Goal: Transaction & Acquisition: Purchase product/service

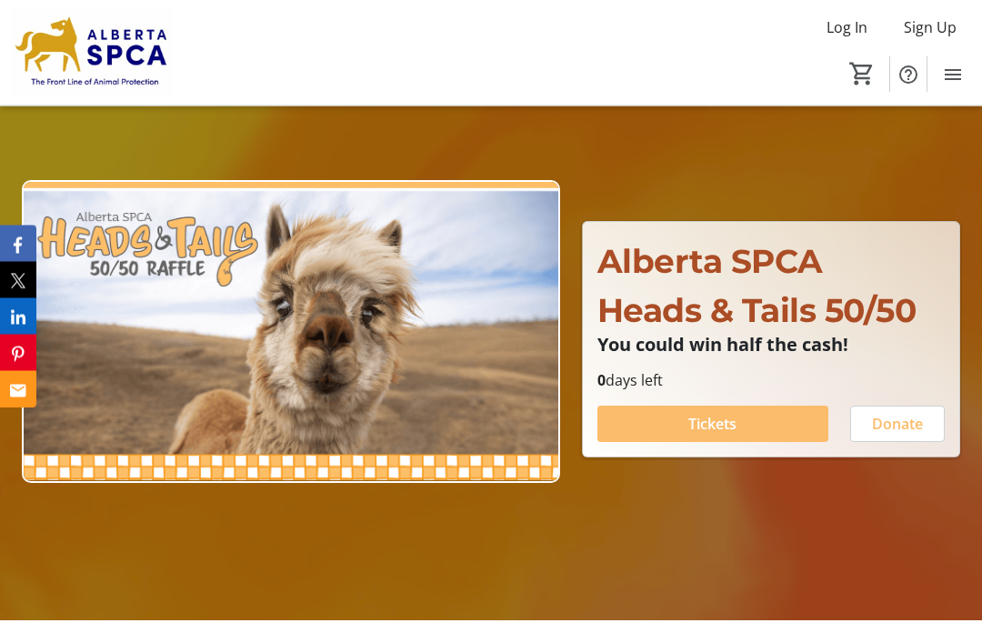
scroll to position [118, 0]
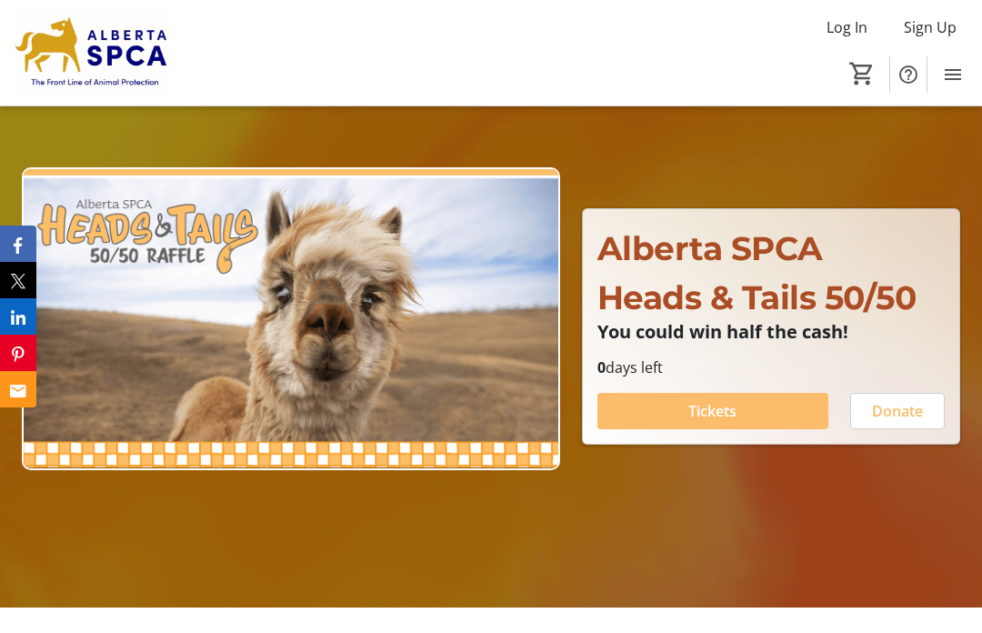
click at [759, 433] on span at bounding box center [713, 411] width 231 height 44
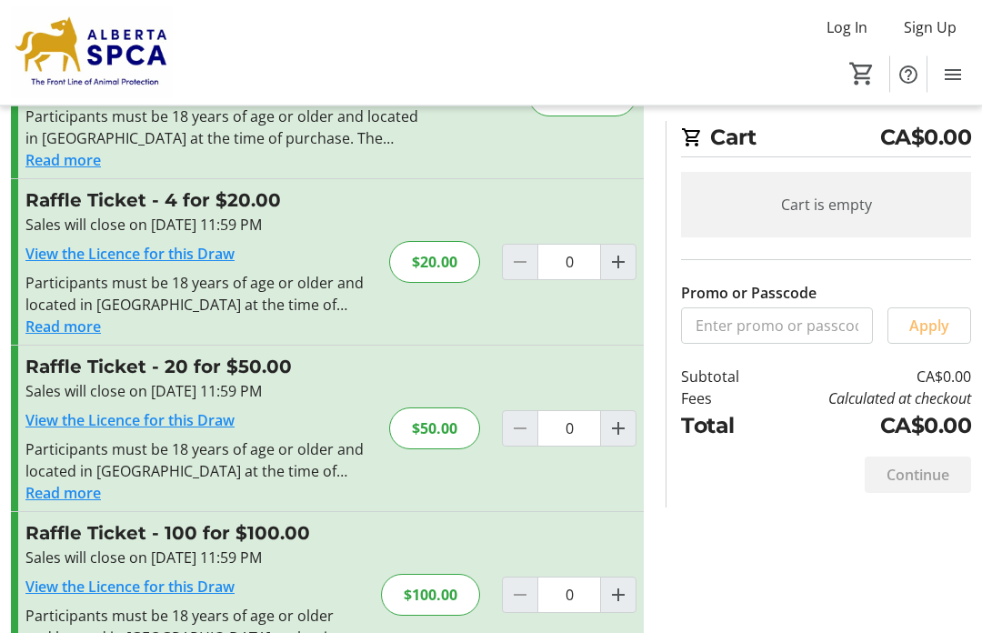
scroll to position [142, 0]
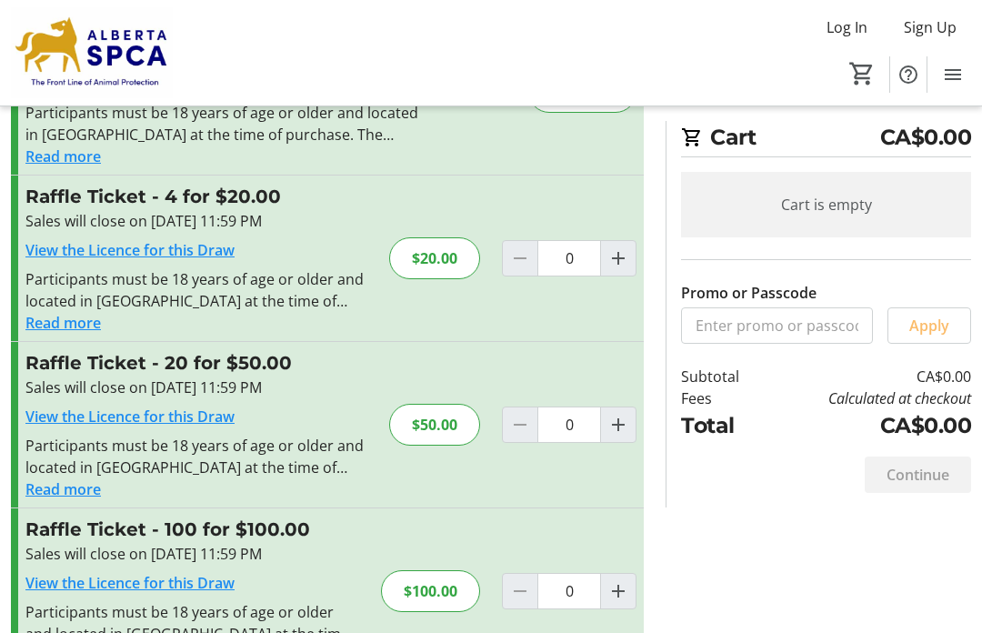
click at [626, 587] on mat-icon "Increment by one" at bounding box center [619, 591] width 22 height 22
type input "1"
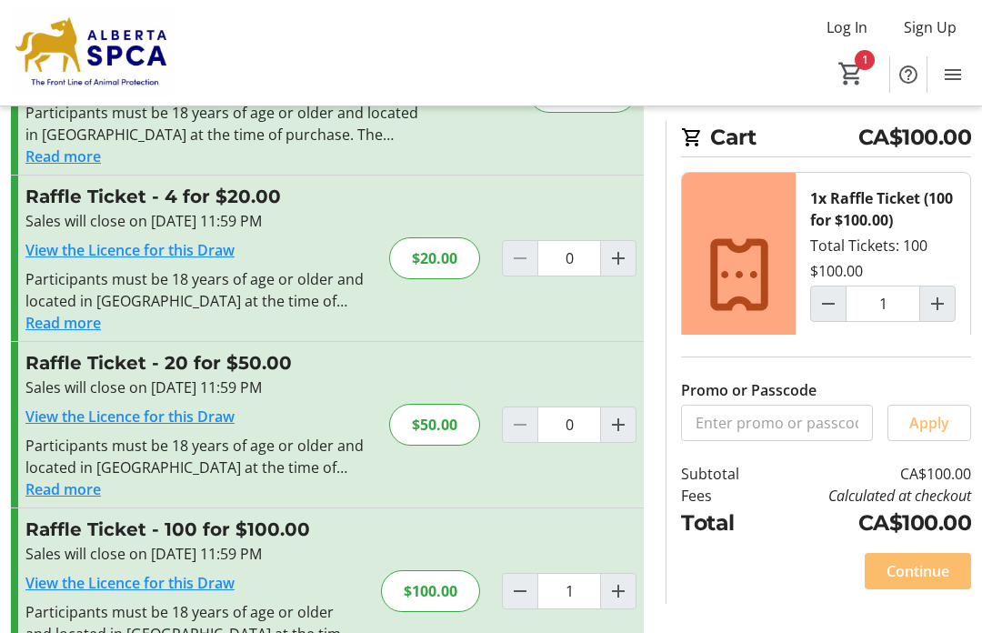
click at [937, 582] on span "Continue" at bounding box center [918, 571] width 63 height 22
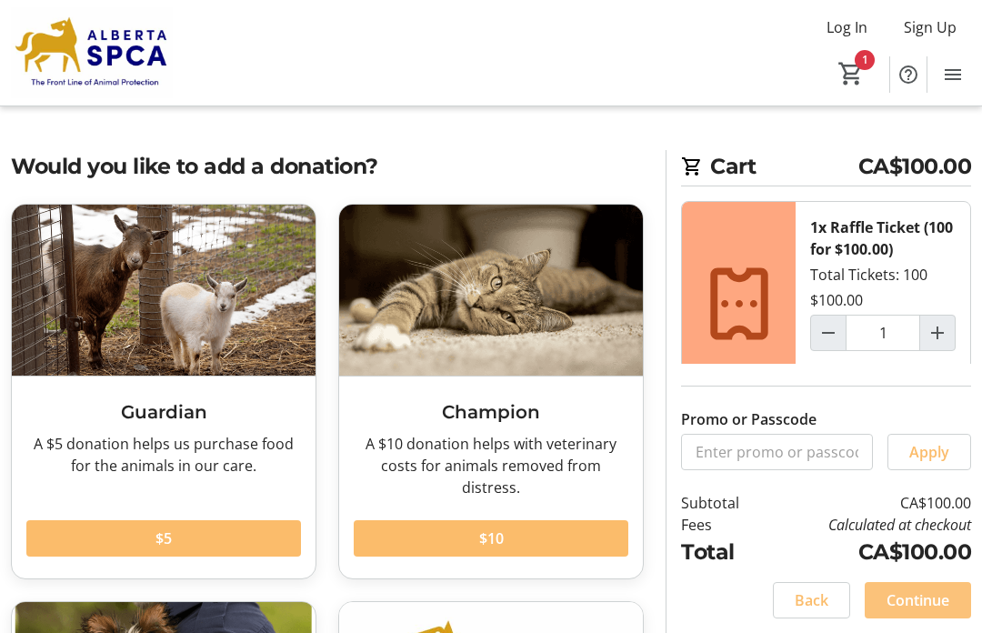
click at [944, 611] on span "Continue" at bounding box center [918, 600] width 63 height 22
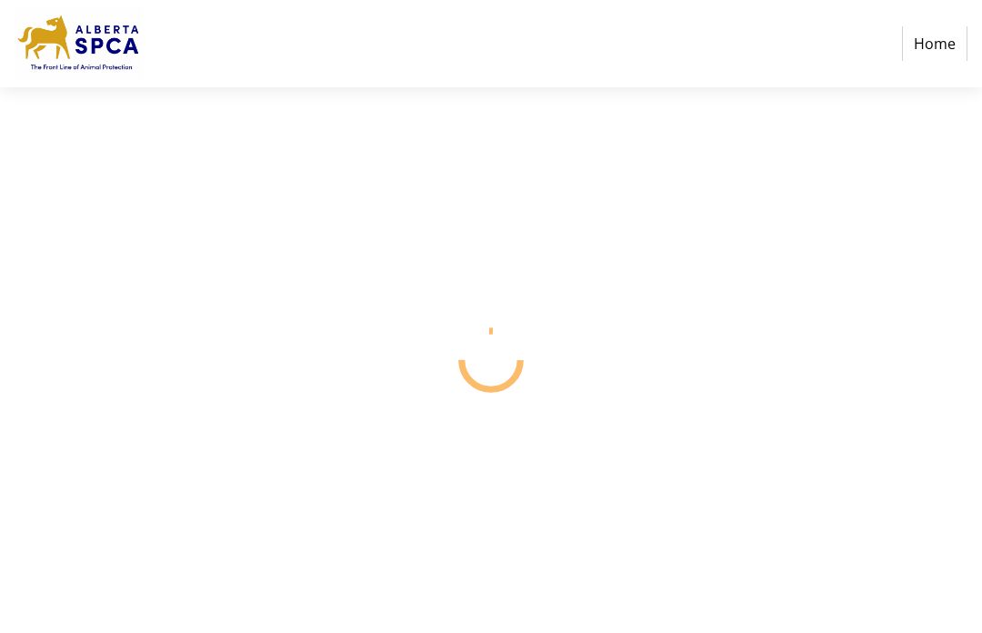
select select "CA"
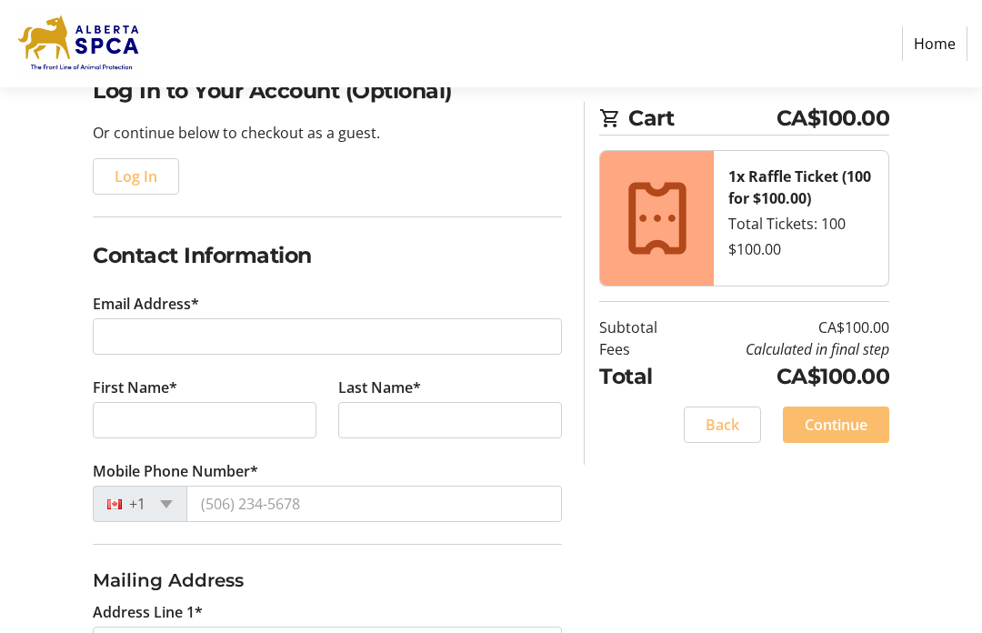
scroll to position [165, 0]
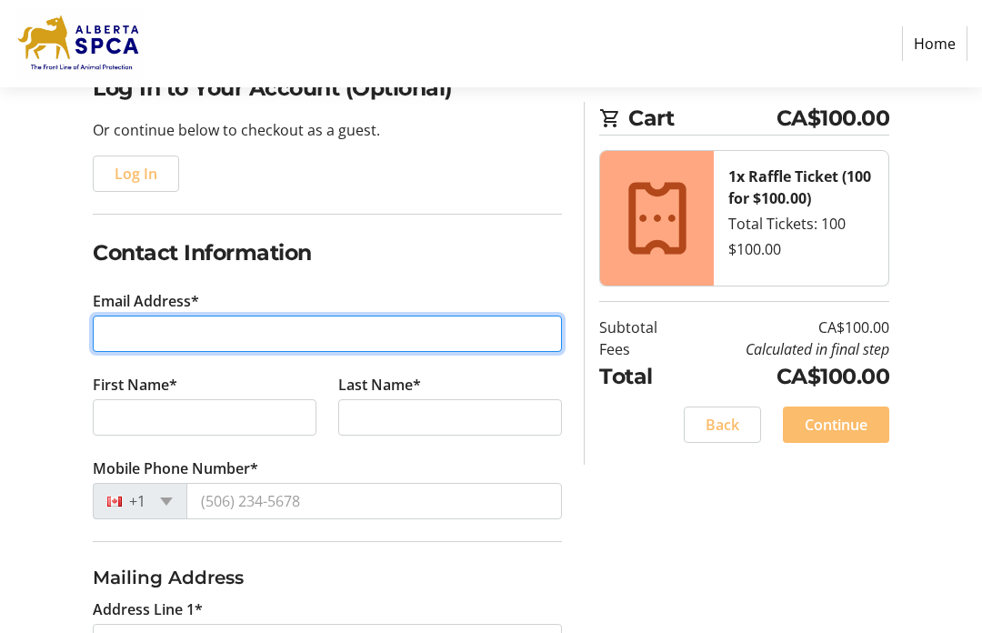
click at [236, 328] on input "Email Address*" at bounding box center [327, 334] width 469 height 36
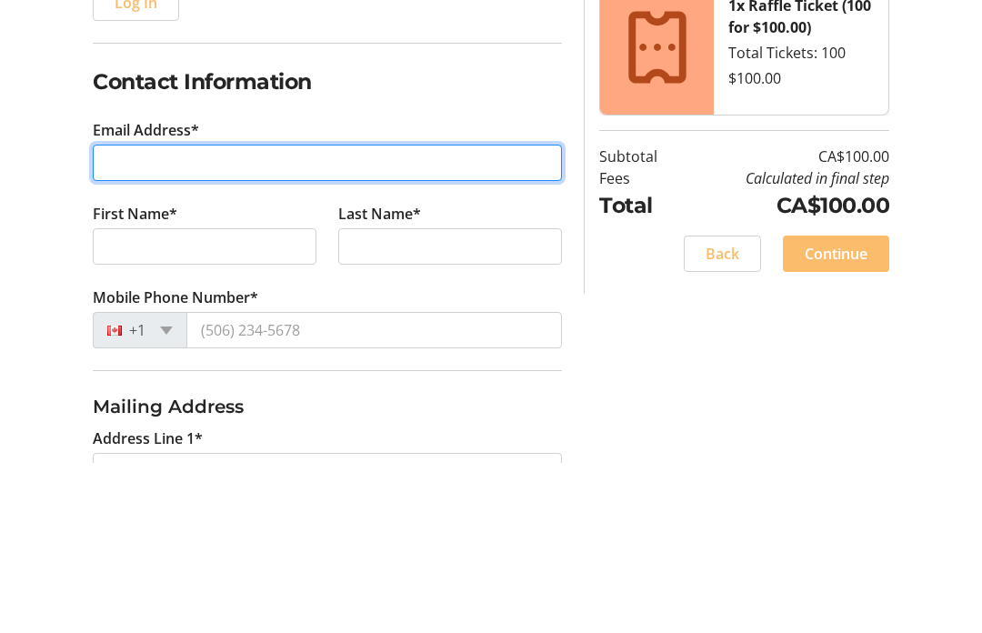
type input "d"
type input "[EMAIL_ADDRESS][DOMAIN_NAME]"
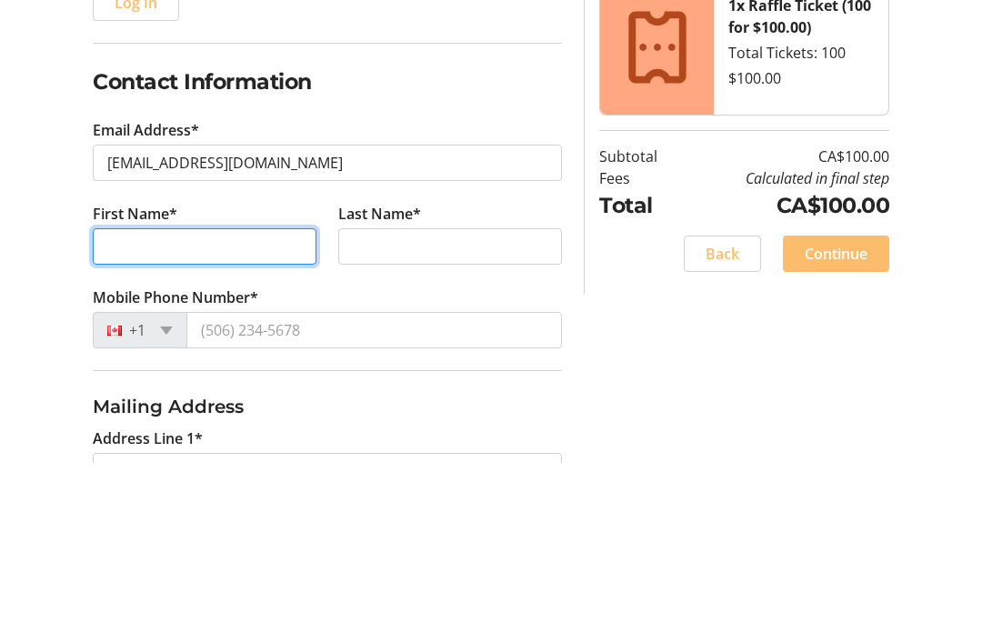
type input "[PERSON_NAME]"
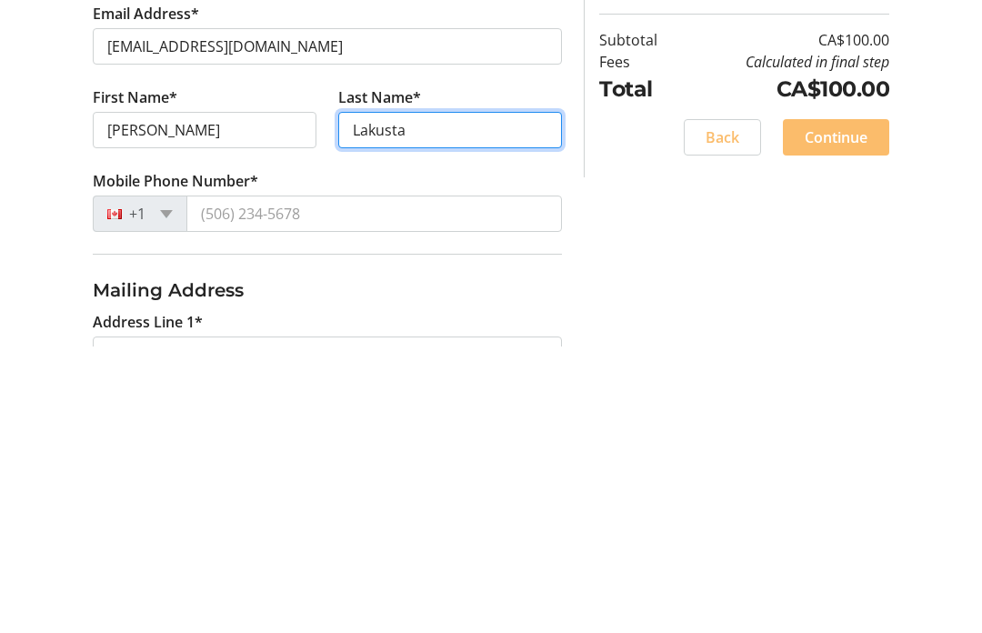
type input "Lakusta"
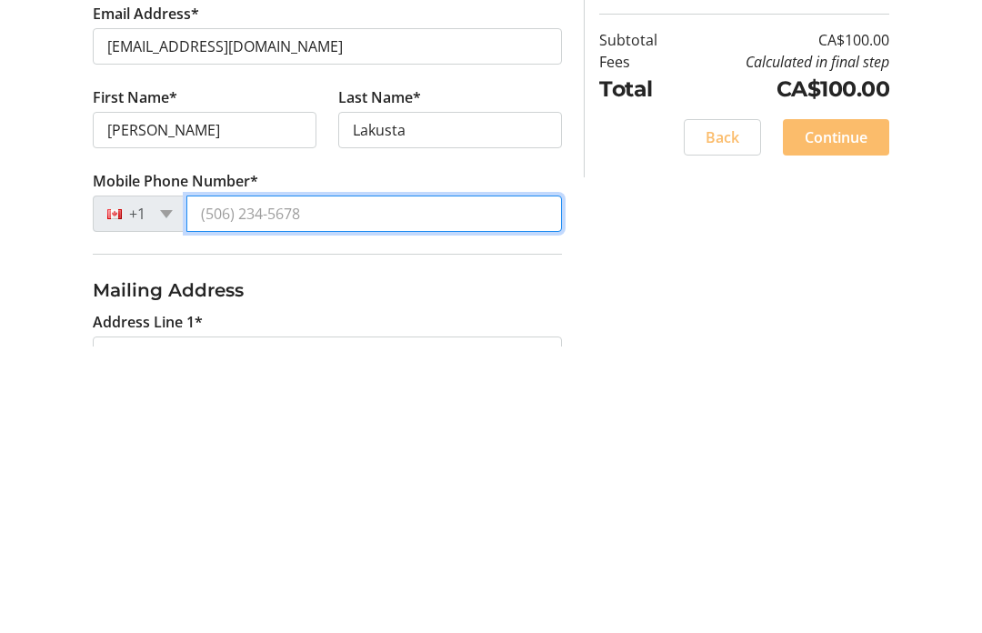
click at [243, 483] on input "Mobile Phone Number*" at bounding box center [374, 501] width 376 height 36
type input "[PHONE_NUMBER]"
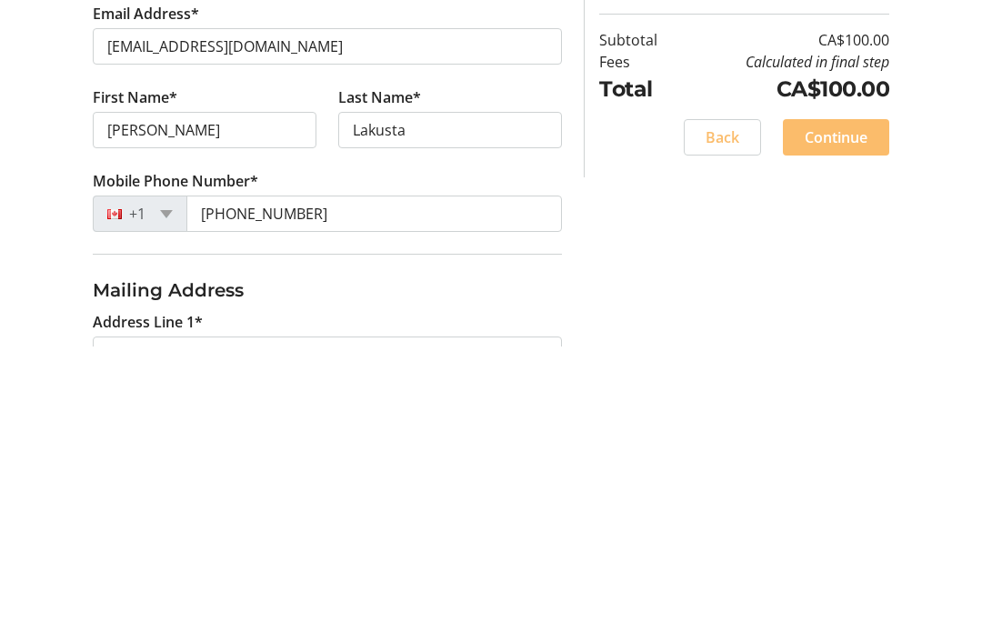
scroll to position [452, 0]
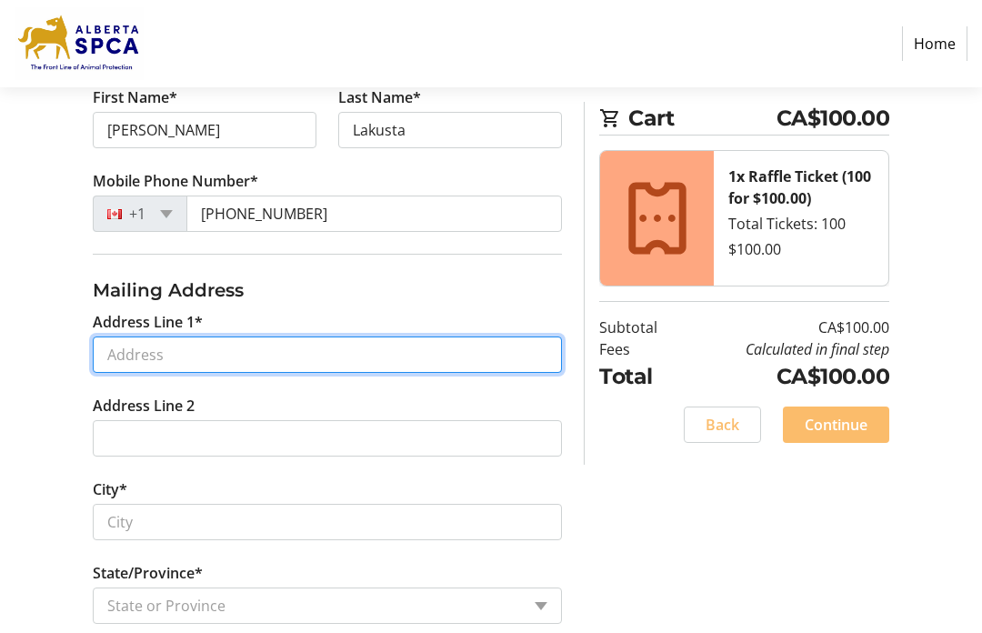
click at [121, 354] on input "Address Line 1*" at bounding box center [327, 355] width 469 height 36
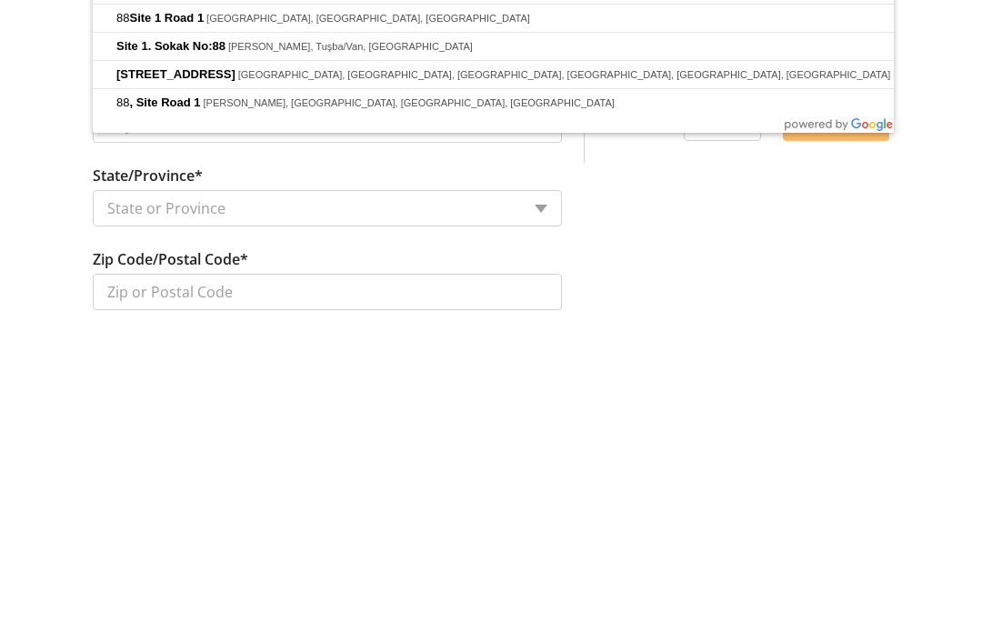
scroll to position [554, 0]
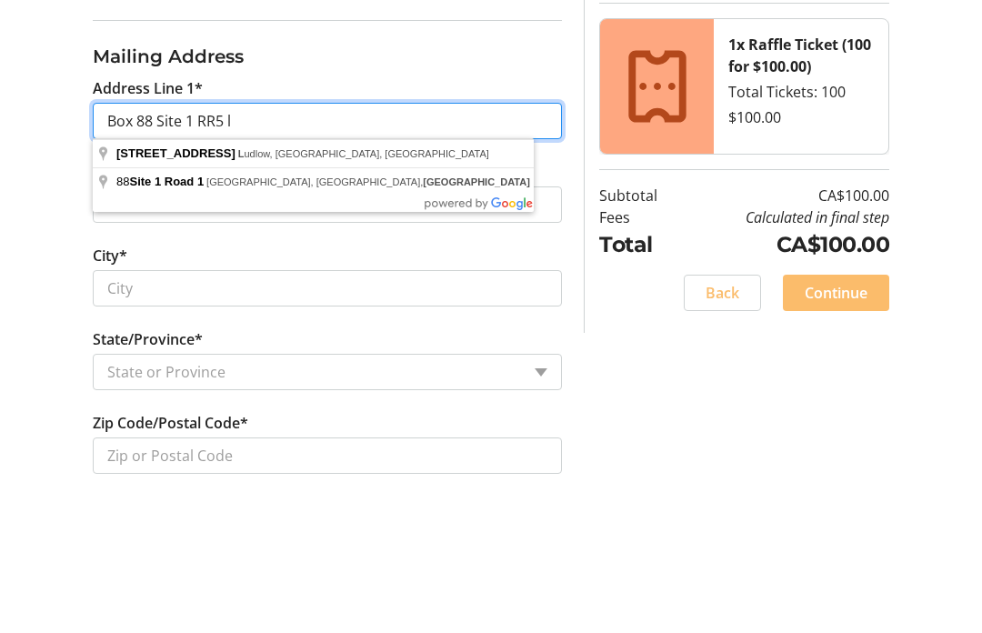
type input "Box 88 Site 1 RR5 l"
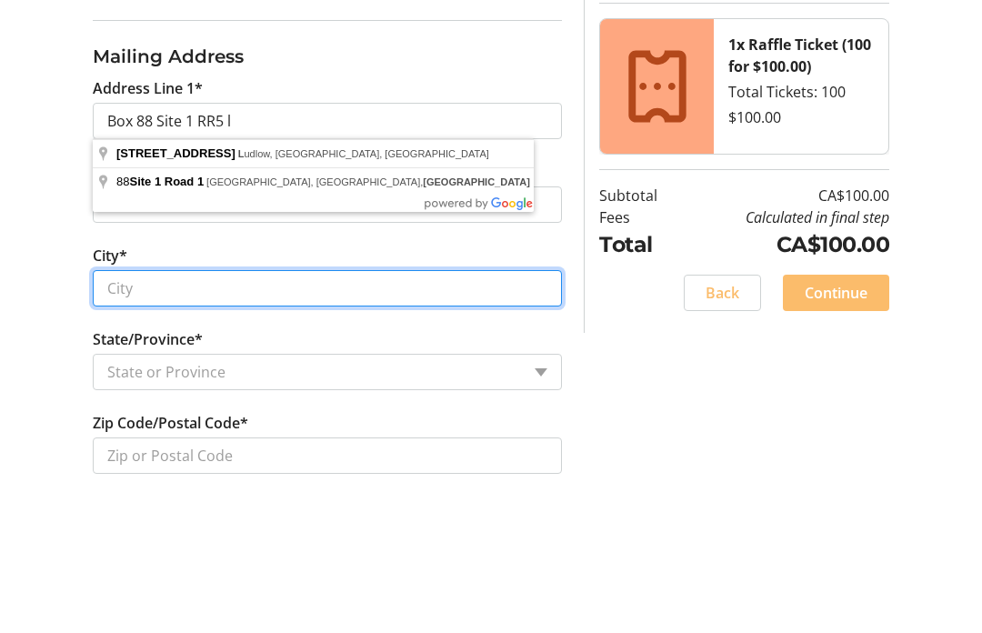
click at [166, 402] on input "City*" at bounding box center [327, 420] width 469 height 36
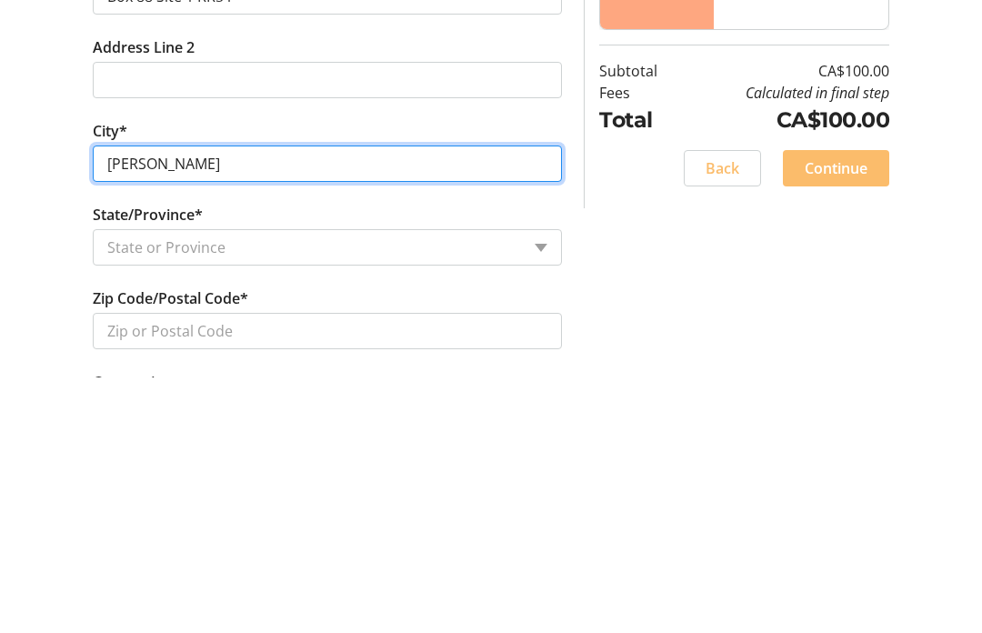
type input "[PERSON_NAME]"
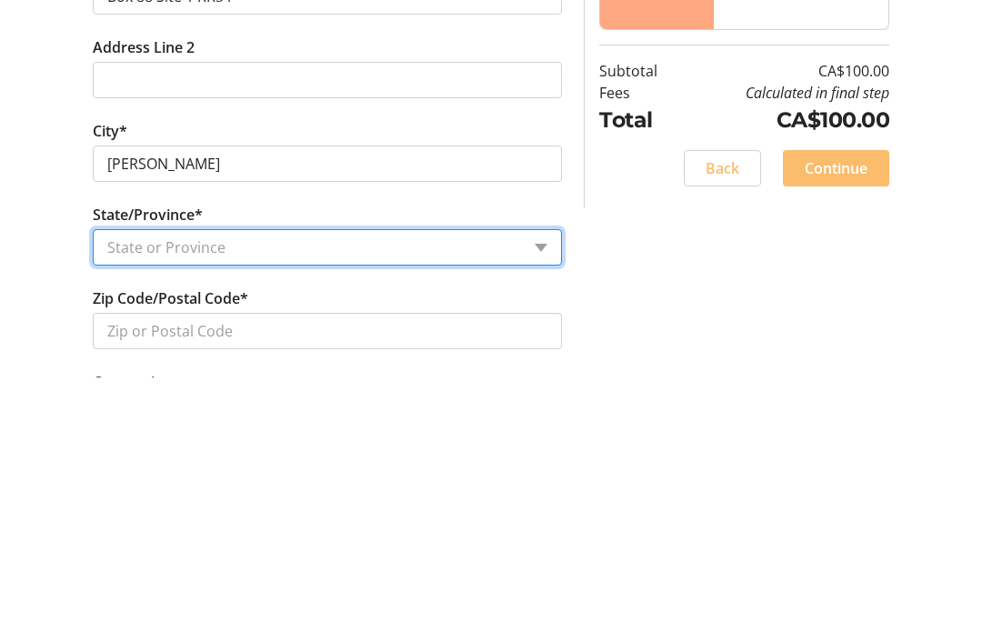
click at [544, 486] on select "State or Province State or Province [GEOGRAPHIC_DATA] [GEOGRAPHIC_DATA] [GEOGRA…" at bounding box center [327, 504] width 469 height 36
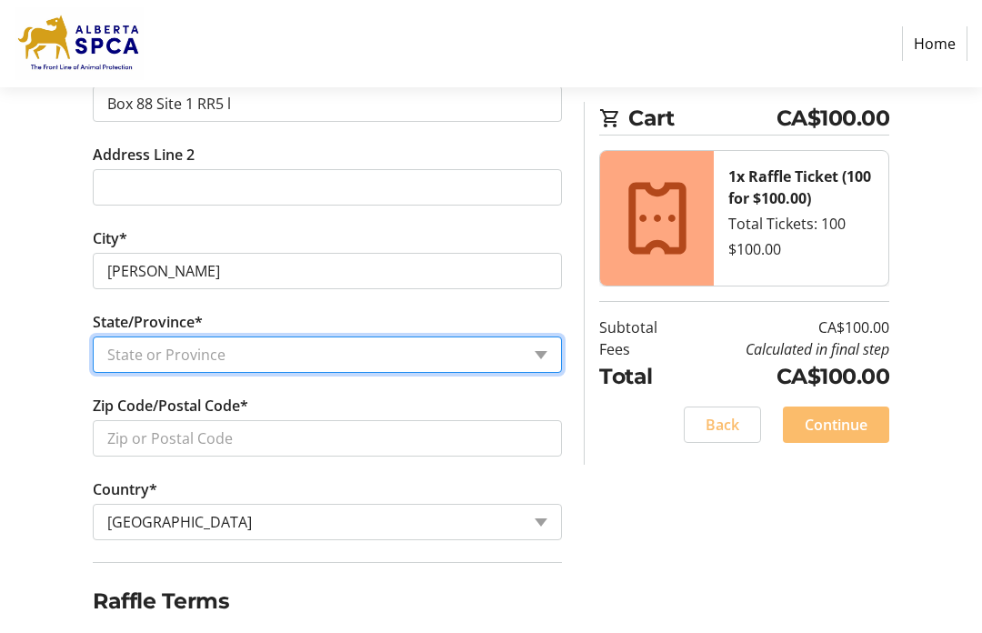
select select "AB"
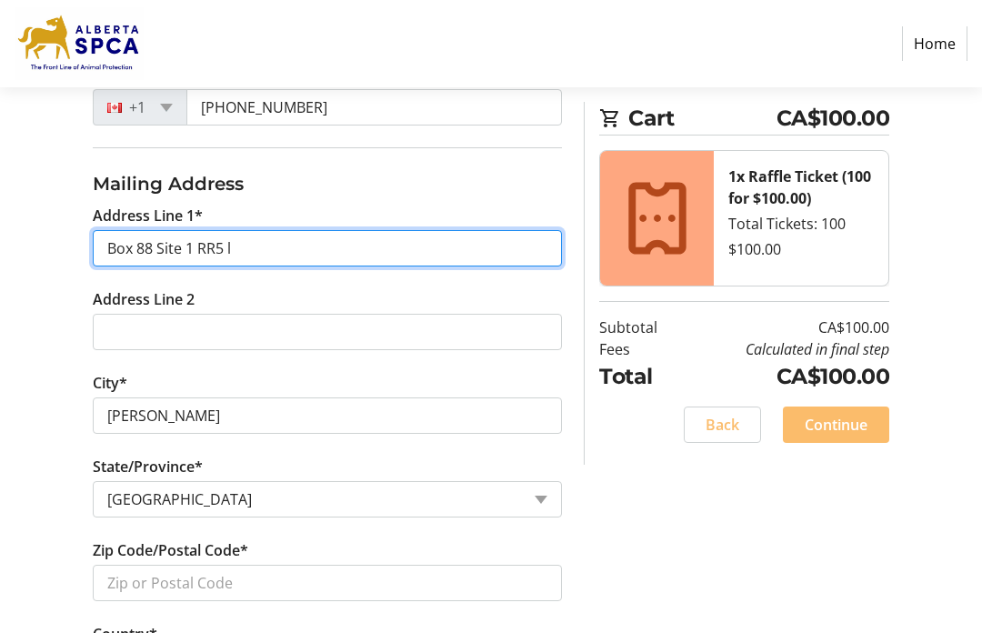
click at [277, 244] on input "Box 88 Site 1 RR5 l" at bounding box center [327, 248] width 469 height 36
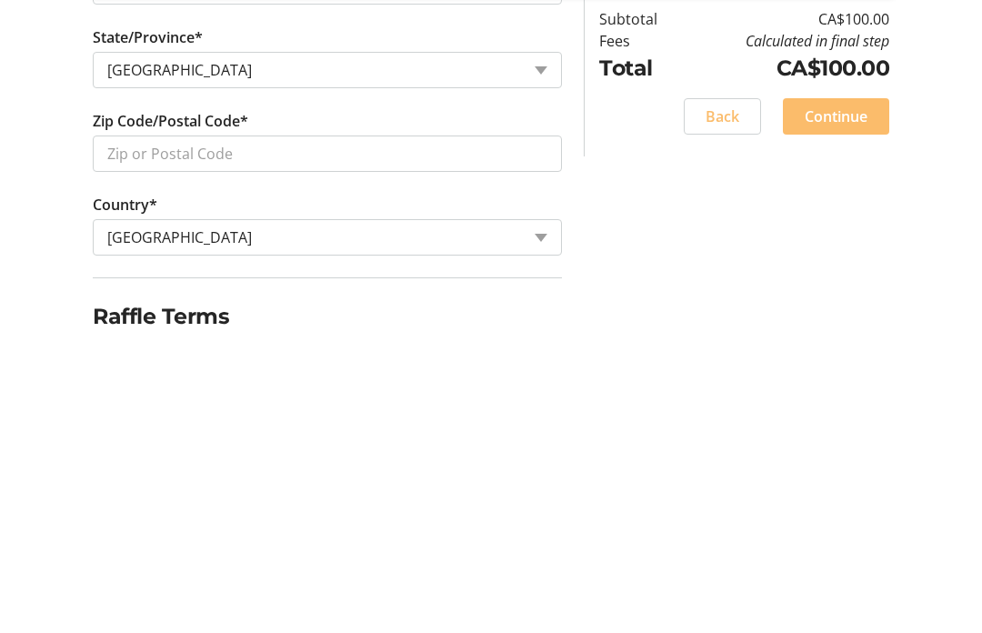
scroll to position [688, 0]
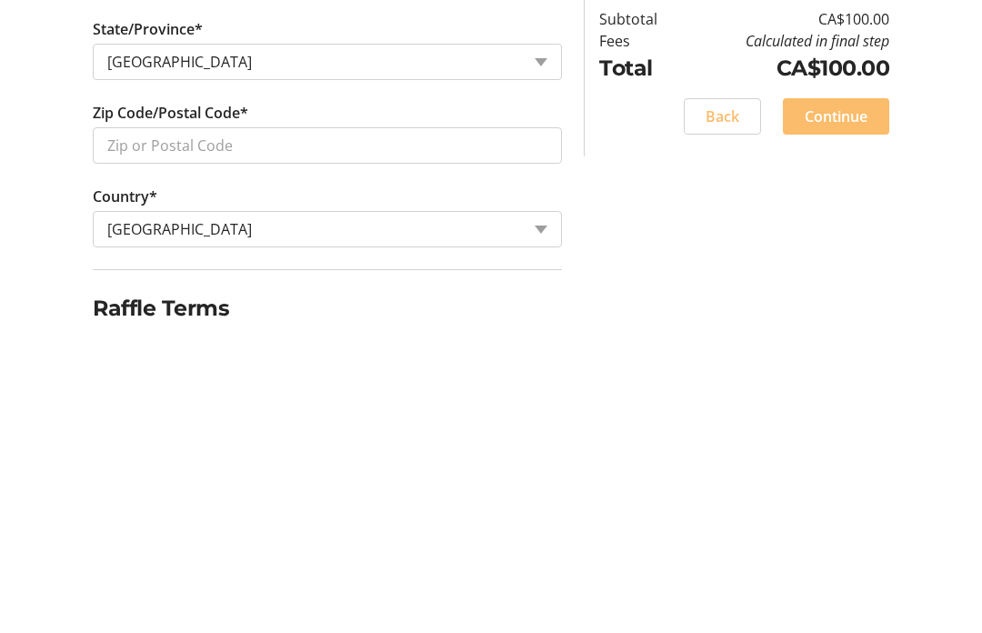
type input "Box 88 Site 1 RR5"
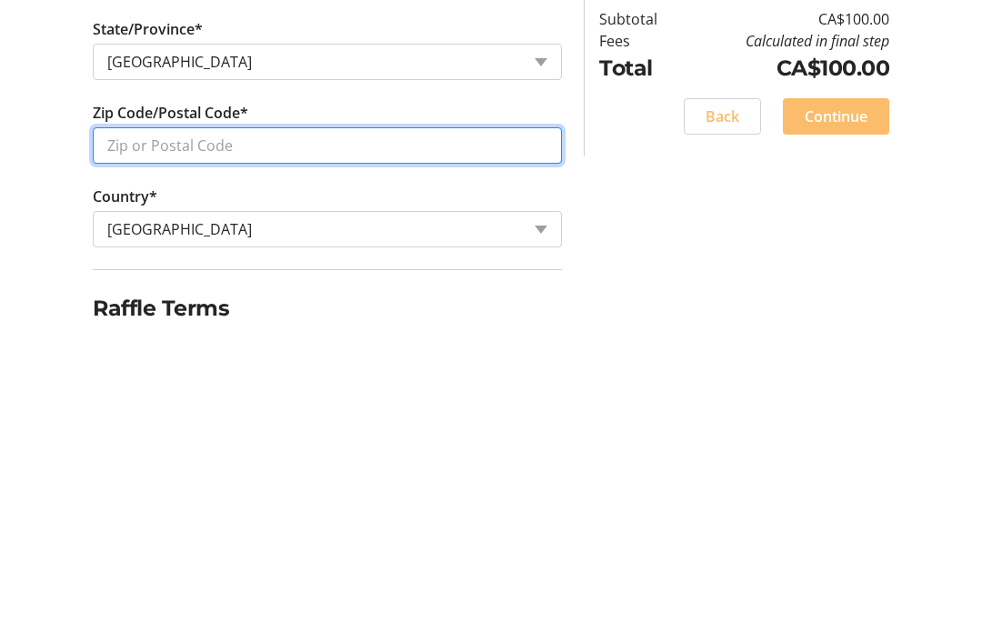
click at [354, 436] on input "Zip Code/Postal Code*" at bounding box center [327, 454] width 469 height 36
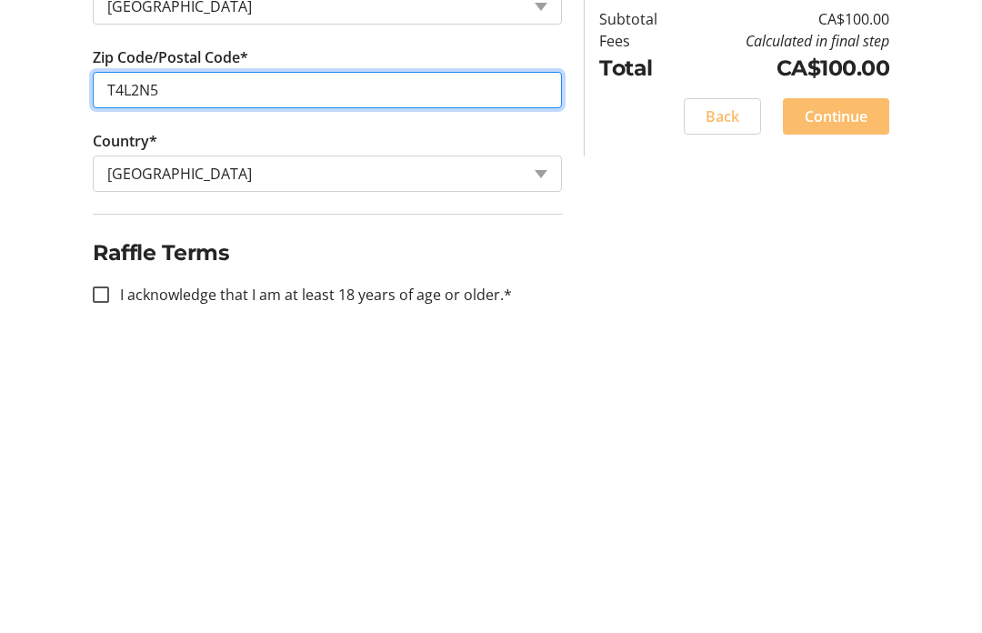
scroll to position [766, 0]
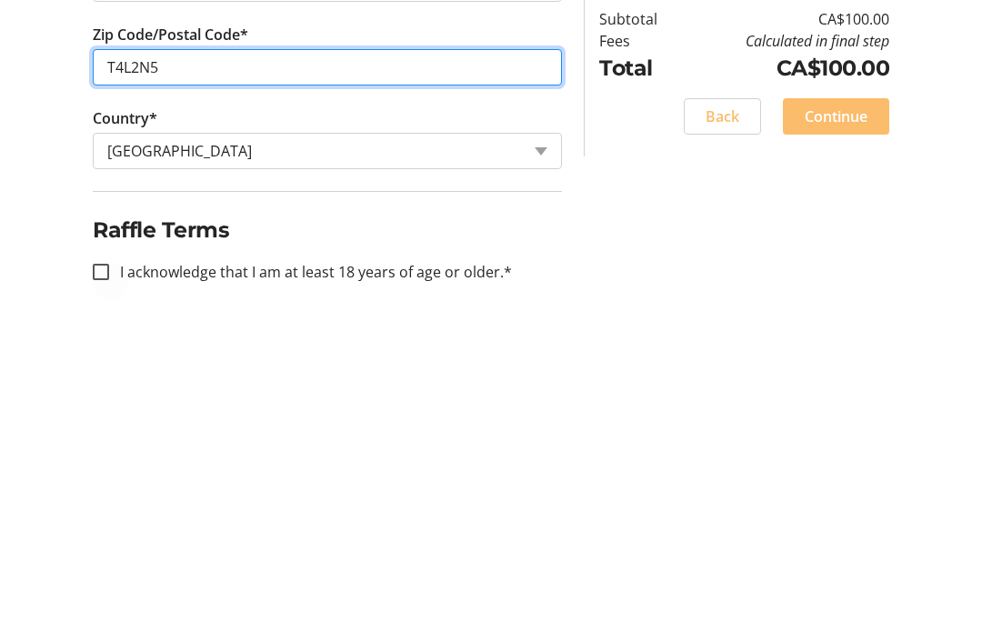
type input "T4L2N5"
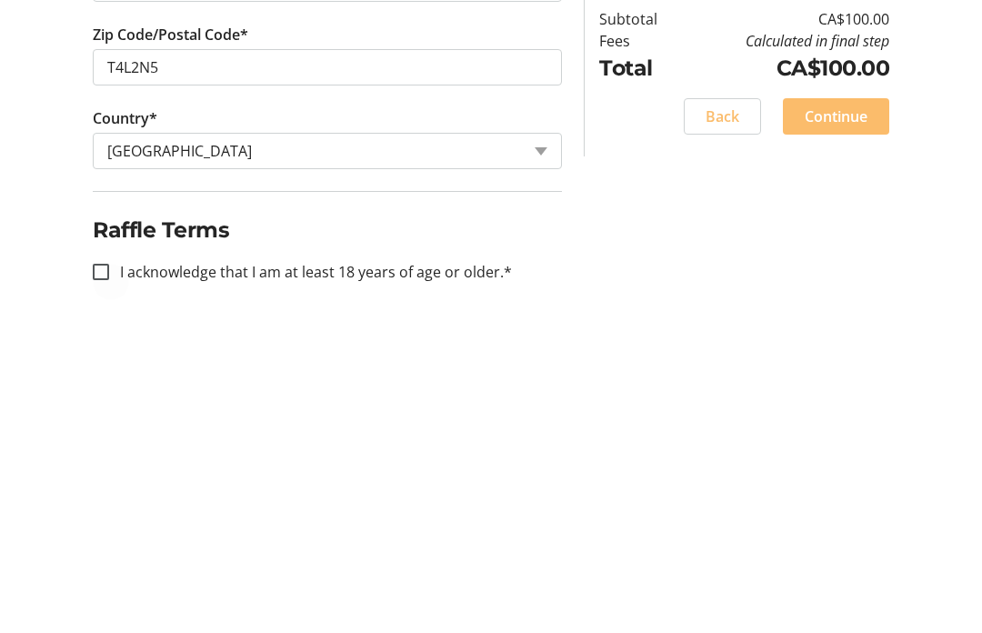
click at [109, 558] on div at bounding box center [101, 580] width 44 height 44
checkbox input "true"
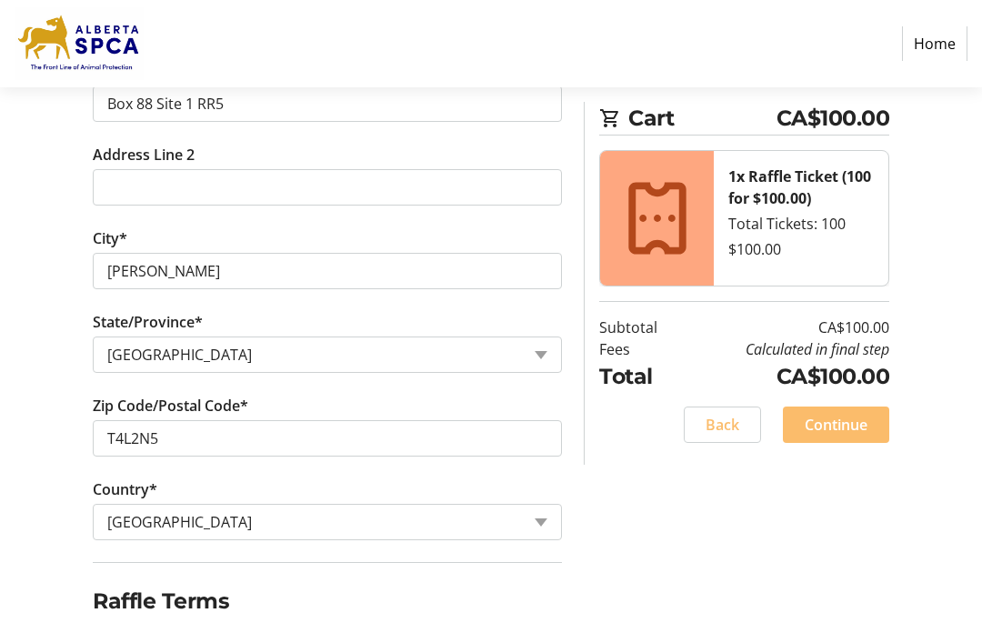
click at [838, 427] on span "Continue" at bounding box center [836, 425] width 63 height 22
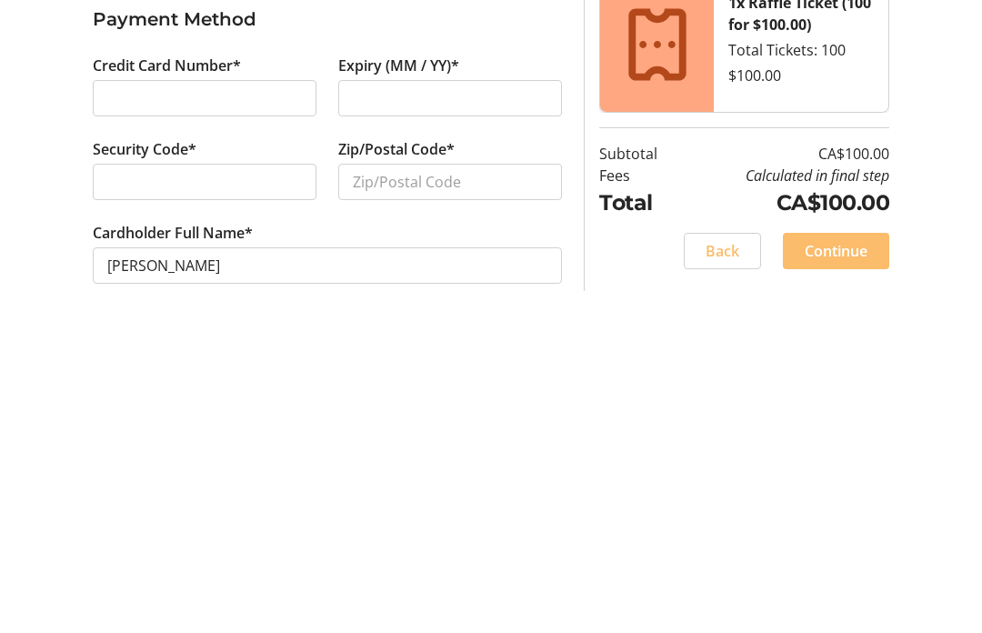
scroll to position [61, 0]
click at [424, 469] on input "Zip/Postal Code*" at bounding box center [450, 487] width 224 height 36
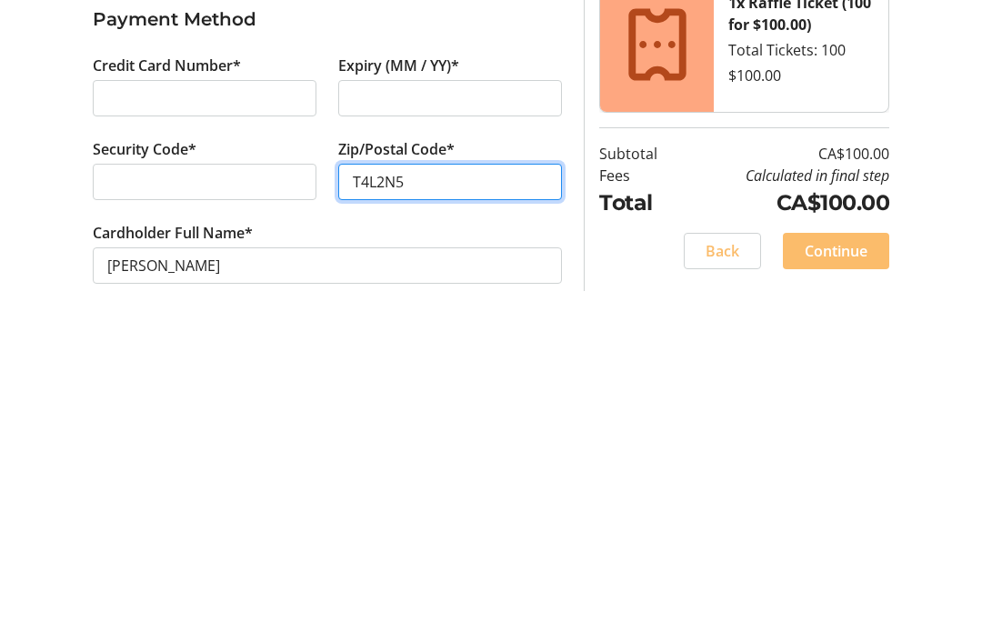
type input "T4L2N5"
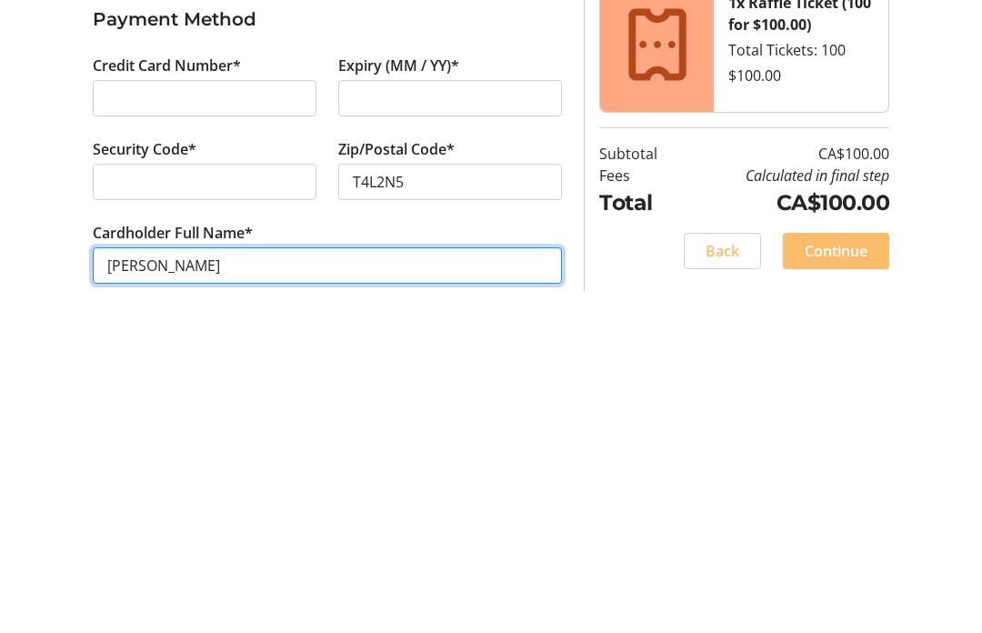
click at [153, 553] on input "[PERSON_NAME]" at bounding box center [327, 571] width 469 height 36
click at [324, 553] on input "[PERSON_NAME]" at bounding box center [327, 571] width 469 height 36
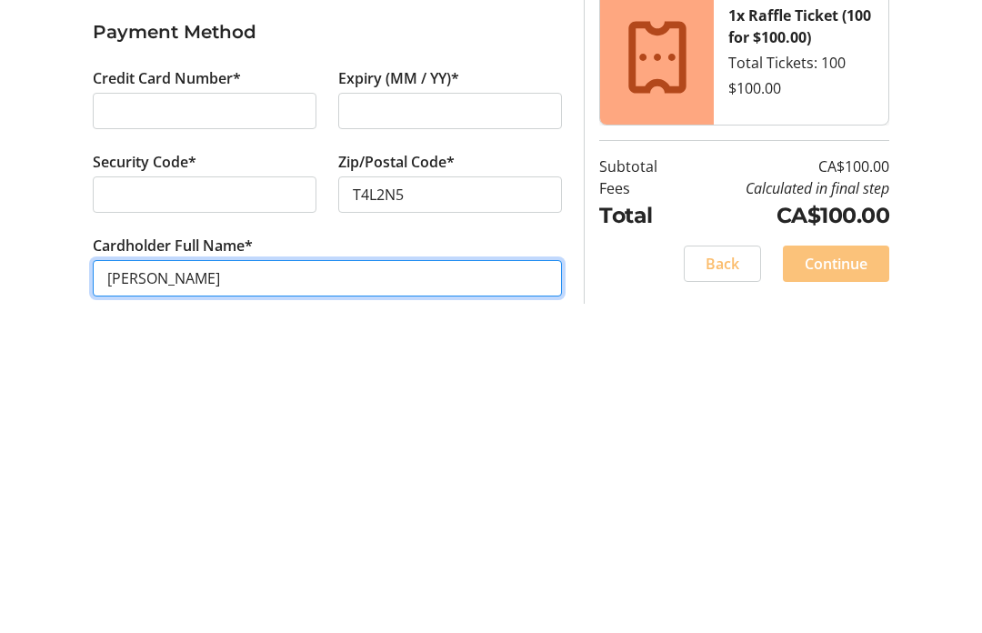
type input "[PERSON_NAME]"
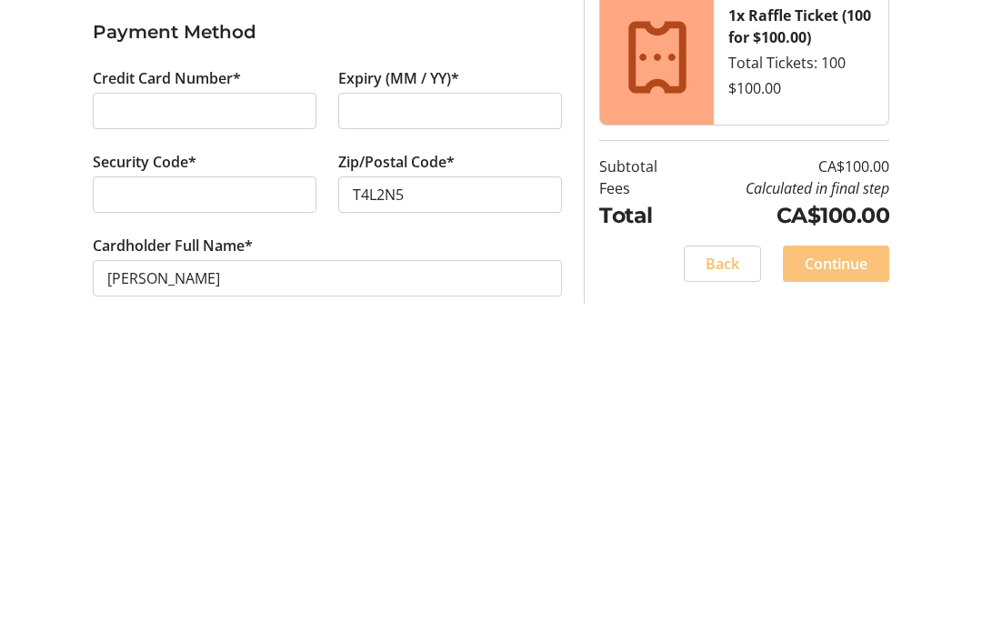
click at [850, 546] on span "Continue" at bounding box center [836, 557] width 63 height 22
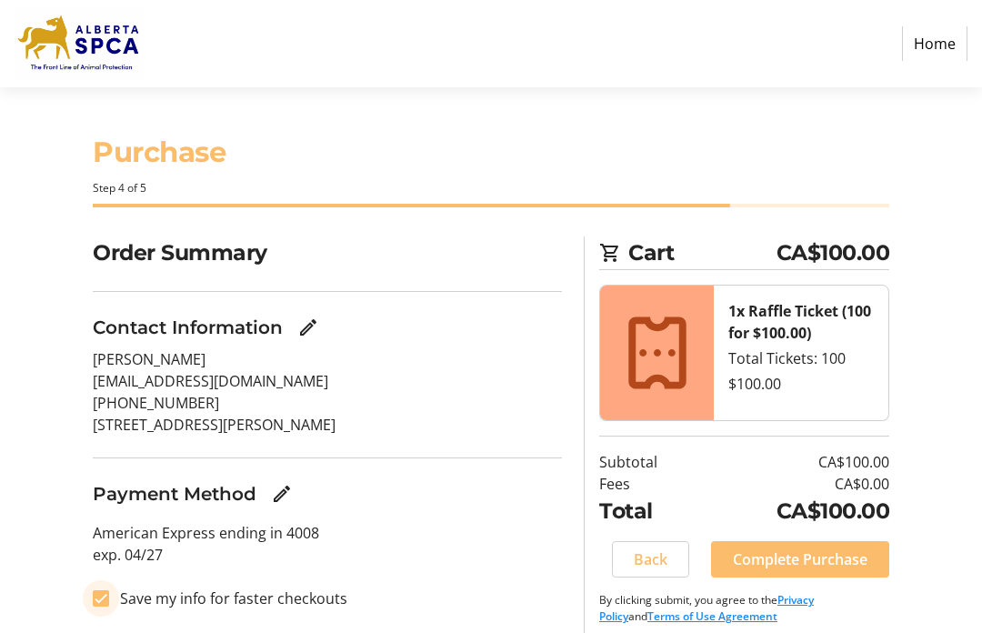
click at [103, 604] on input "Save my info for faster checkouts" at bounding box center [101, 598] width 16 height 16
checkbox input "false"
click at [843, 555] on span "Complete Purchase" at bounding box center [800, 559] width 135 height 22
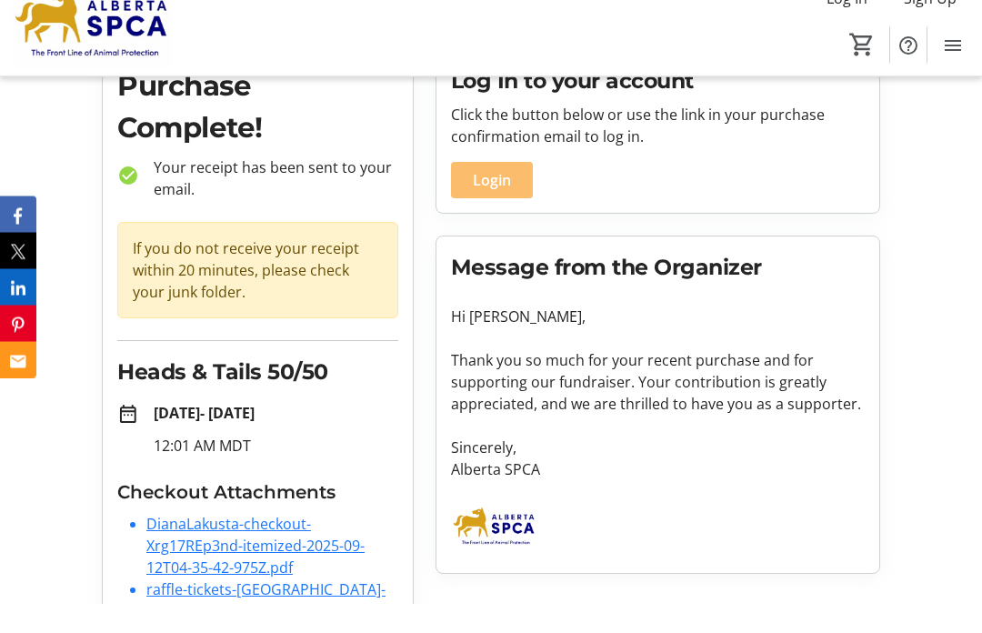
scroll to position [86, 0]
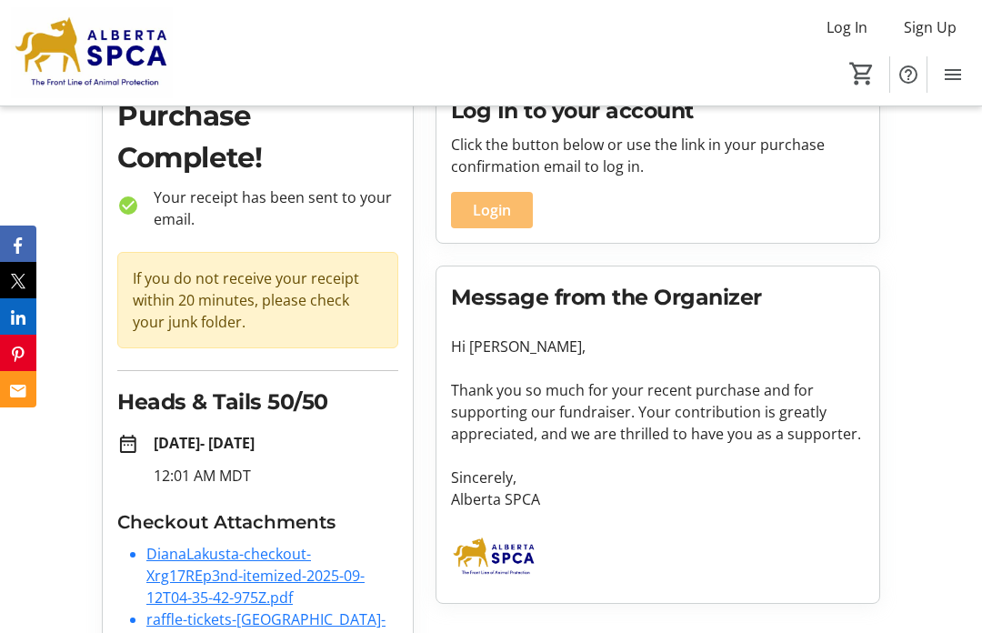
click at [256, 596] on link "DianaLakusta-checkout-Xrg17REp3nd-itemized-2025-09-12T04-35-42-975Z.pdf" at bounding box center [255, 576] width 218 height 64
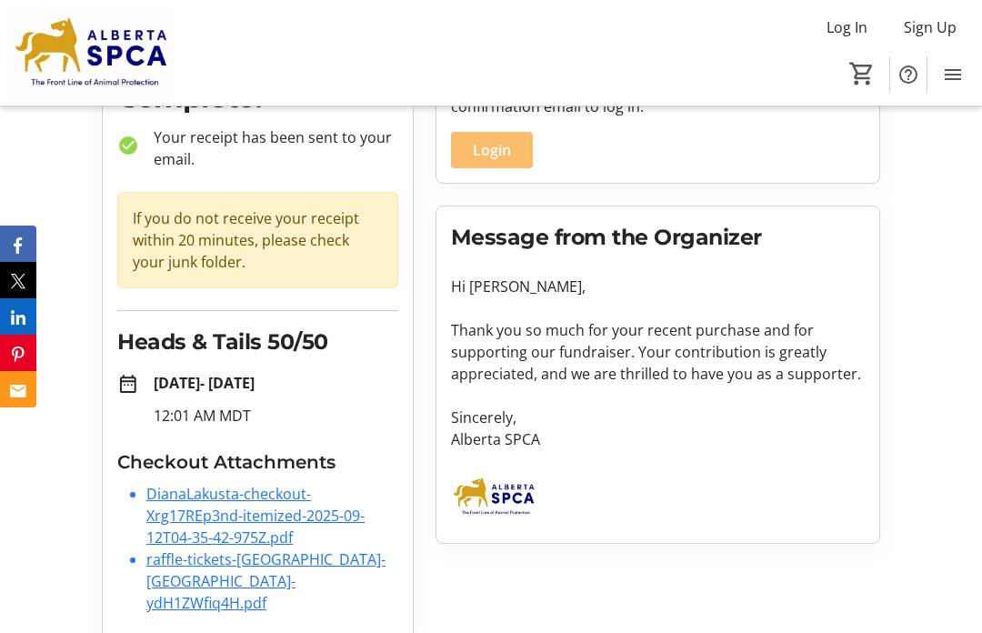
scroll to position [149, 0]
